Goal: Information Seeking & Learning: Find specific page/section

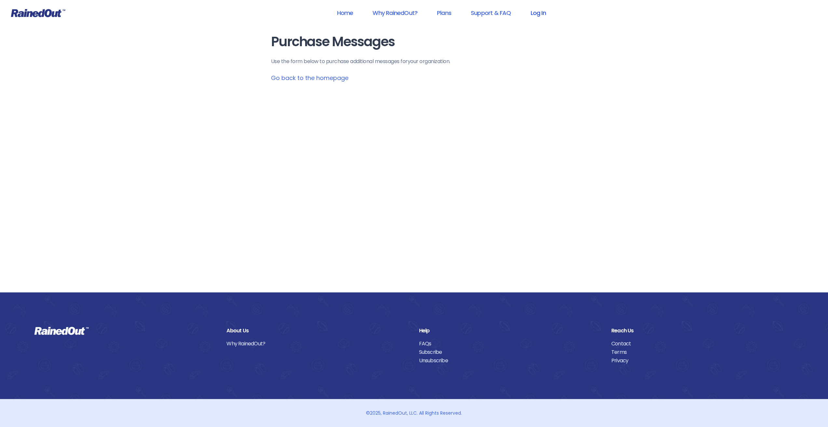
click at [542, 18] on link "Log In" at bounding box center [538, 13] width 32 height 15
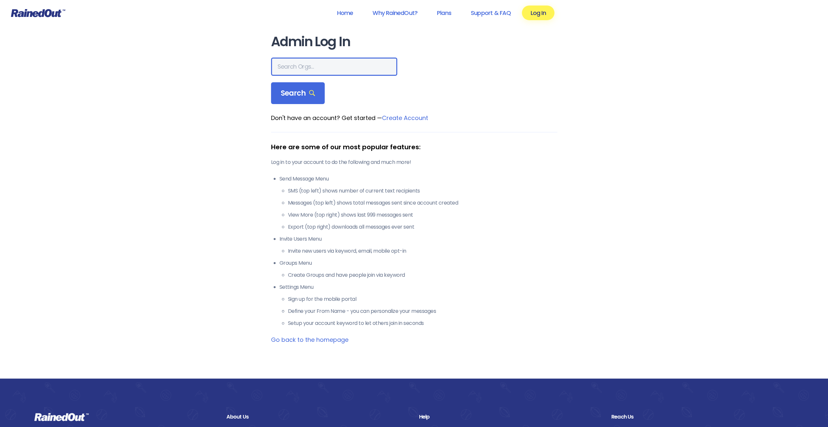
click at [291, 60] on input "text" at bounding box center [334, 67] width 126 height 18
type input "poway"
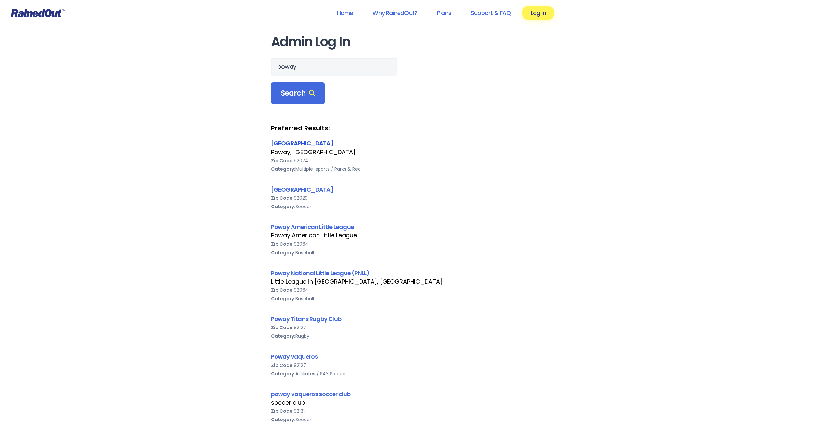
click at [274, 143] on link "[GEOGRAPHIC_DATA]" at bounding box center [302, 143] width 62 height 8
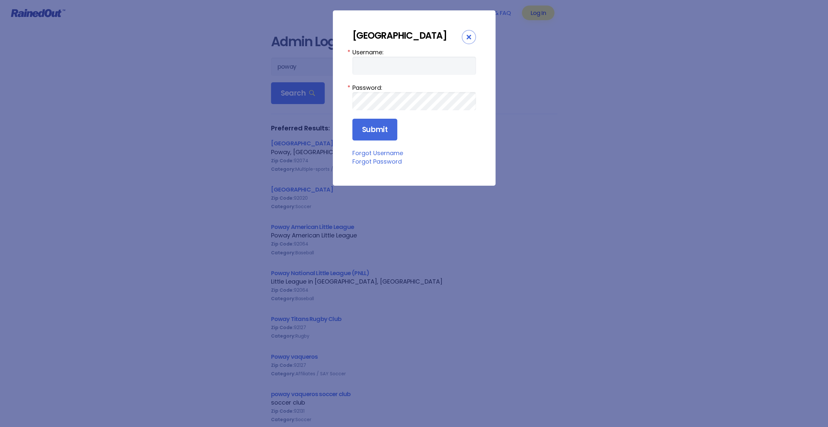
click at [627, 147] on div "City of Poway Username: * Password: * Submit Forgot Username Forgot Password" at bounding box center [414, 213] width 828 height 427
click at [473, 38] on div "Close" at bounding box center [469, 37] width 14 height 14
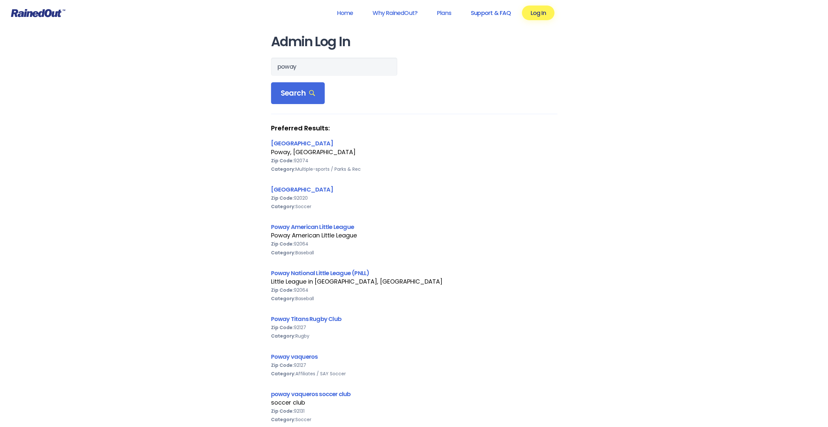
click at [492, 16] on link "Support & FAQ" at bounding box center [490, 13] width 57 height 15
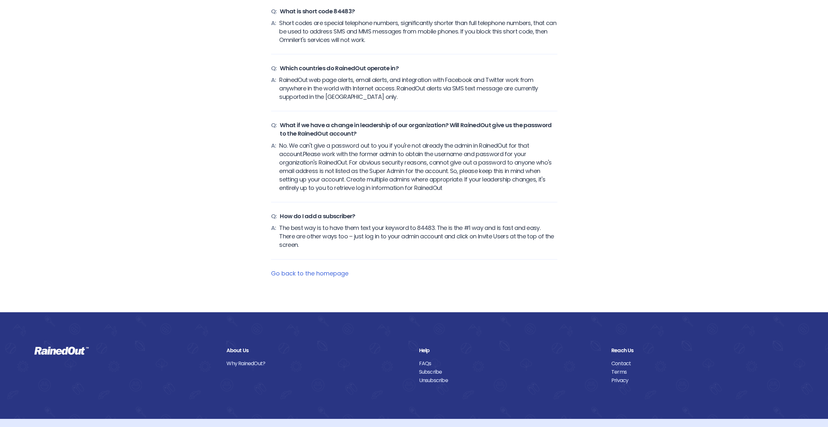
scroll to position [2664, 0]
